Goal: Task Accomplishment & Management: Use online tool/utility

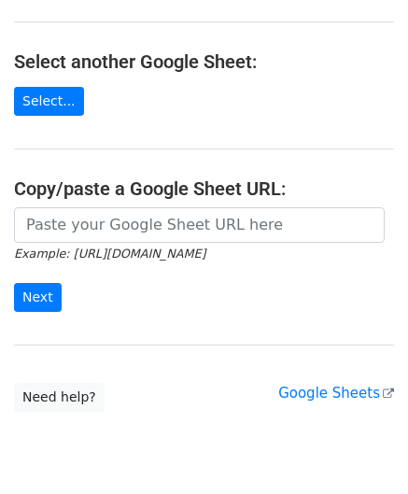
scroll to position [187, 0]
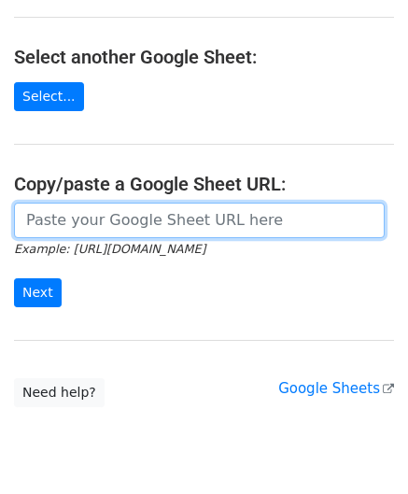
click at [106, 225] on input "url" at bounding box center [199, 220] width 371 height 35
paste input "[URL][DOMAIN_NAME]"
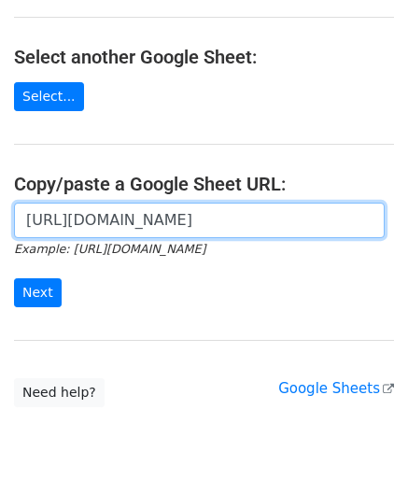
scroll to position [0, 396]
type input "[URL][DOMAIN_NAME]"
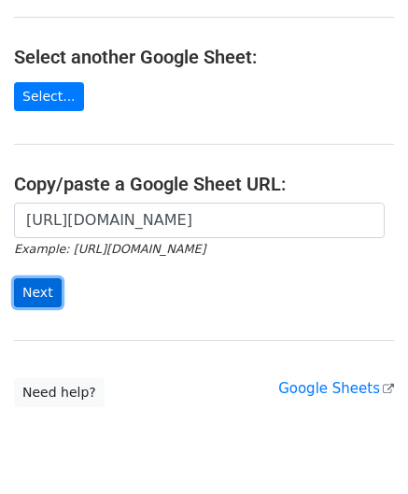
click at [45, 291] on input "Next" at bounding box center [38, 292] width 48 height 29
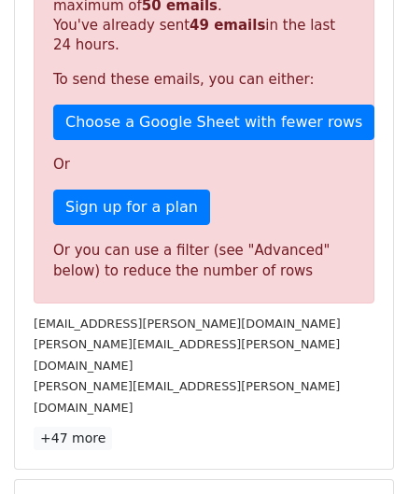
scroll to position [631, 0]
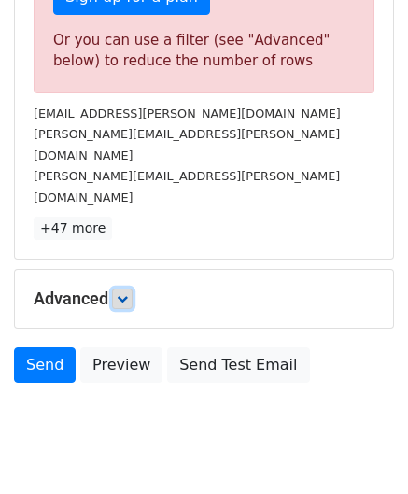
click at [133, 289] on link at bounding box center [122, 299] width 21 height 21
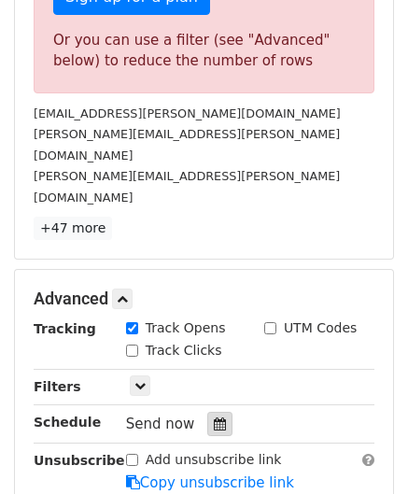
click at [214, 418] on icon at bounding box center [220, 424] width 12 height 13
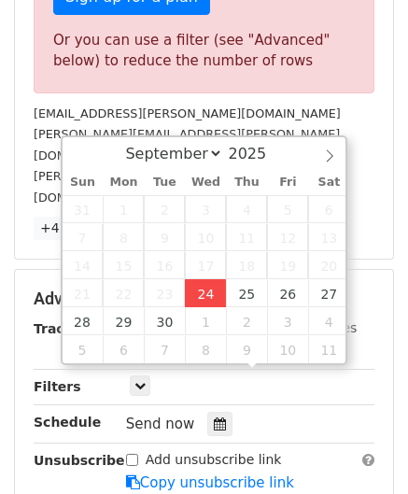
type input "[DATE] 12:00"
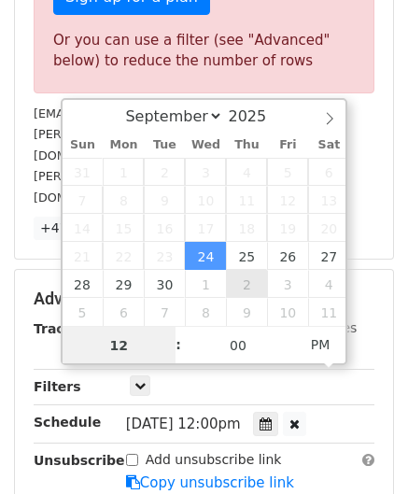
paste input "6"
type input "6"
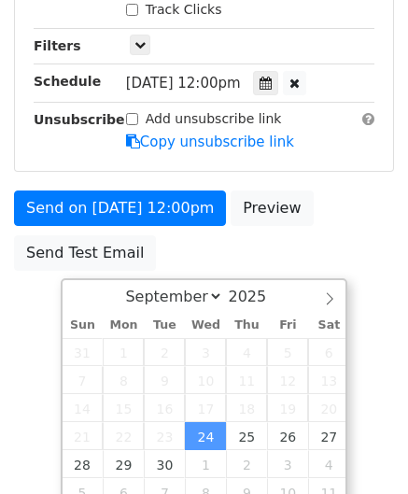
type input "[DATE] 18:00"
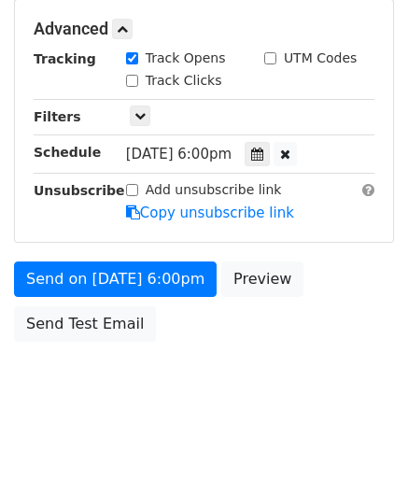
scroll to position [857, 0]
